Goal: Information Seeking & Learning: Learn about a topic

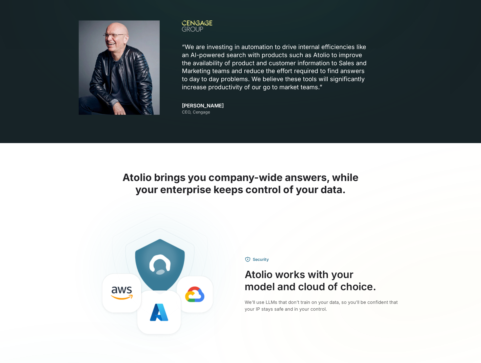
scroll to position [506, 0]
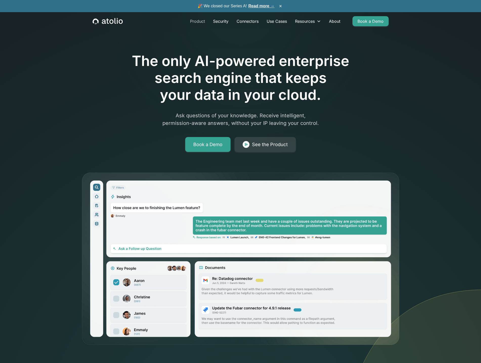
click at [194, 23] on link "Product" at bounding box center [197, 21] width 23 height 10
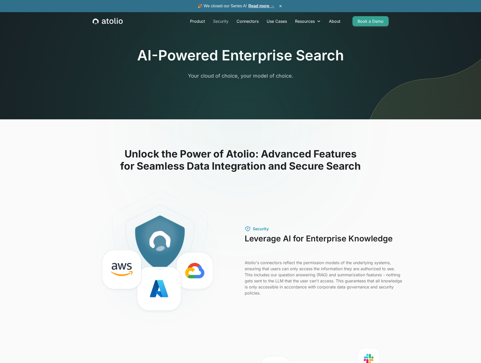
click at [215, 21] on link "Security" at bounding box center [221, 21] width 24 height 10
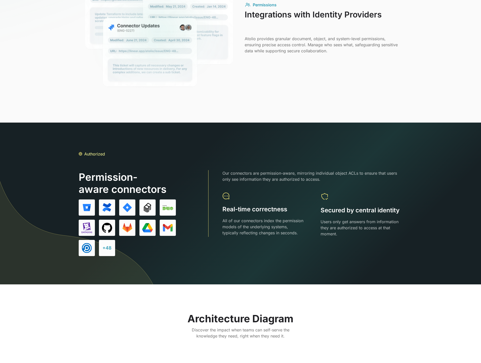
scroll to position [582, 0]
